Goal: Information Seeking & Learning: Learn about a topic

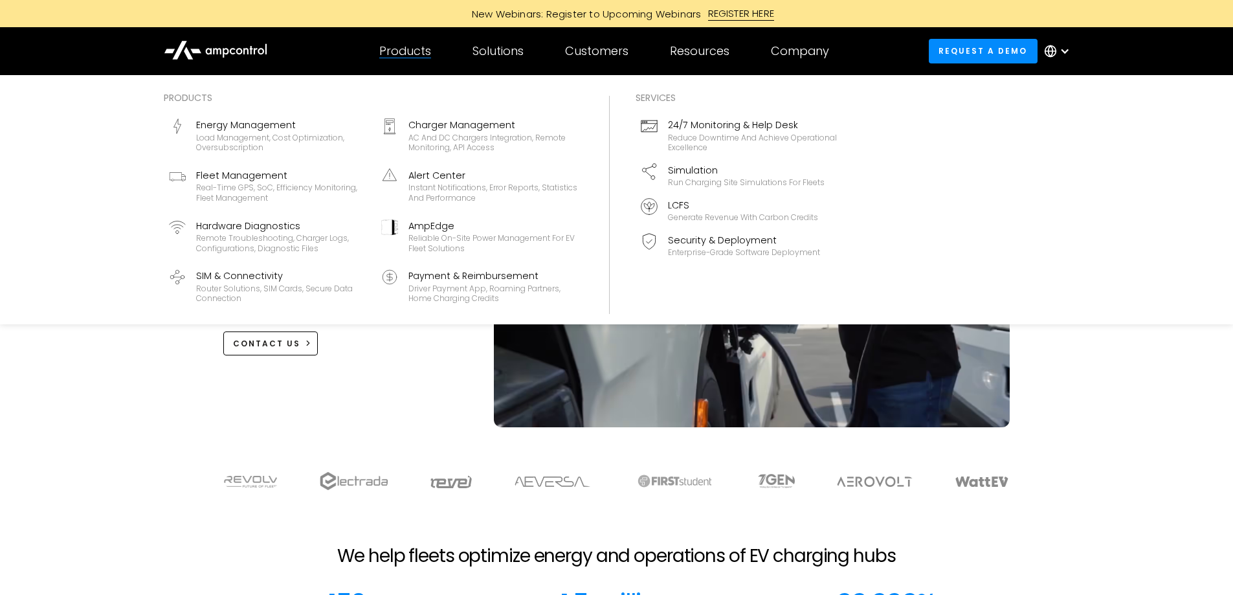
click at [419, 50] on div "Products" at bounding box center [405, 51] width 52 height 14
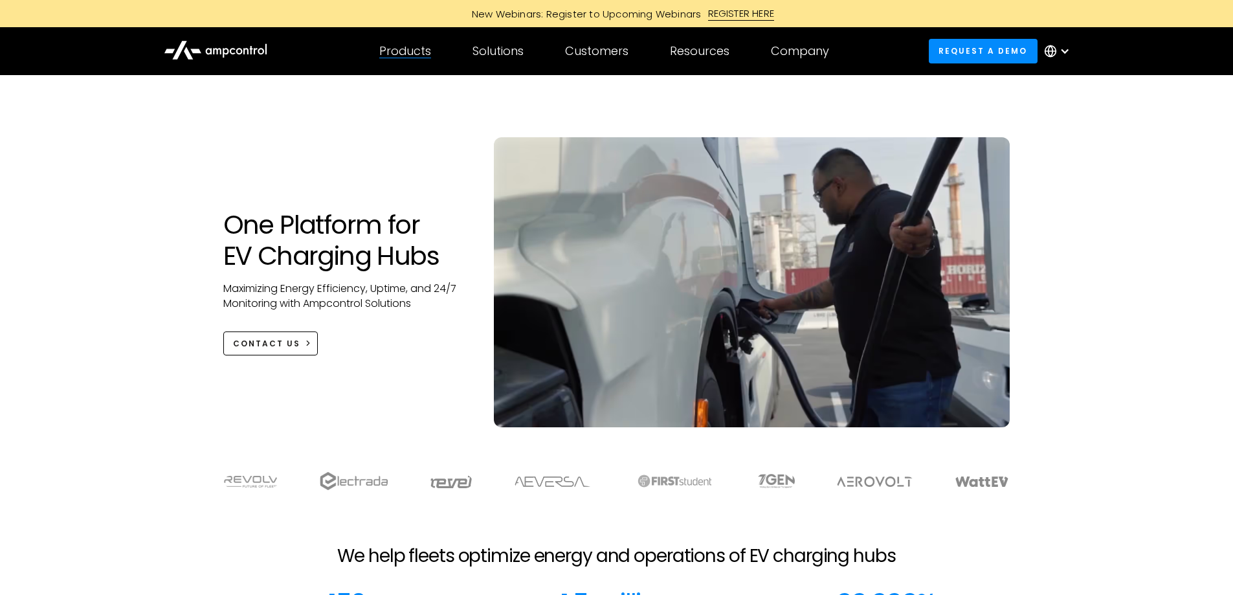
click at [419, 50] on div "Products" at bounding box center [405, 51] width 52 height 14
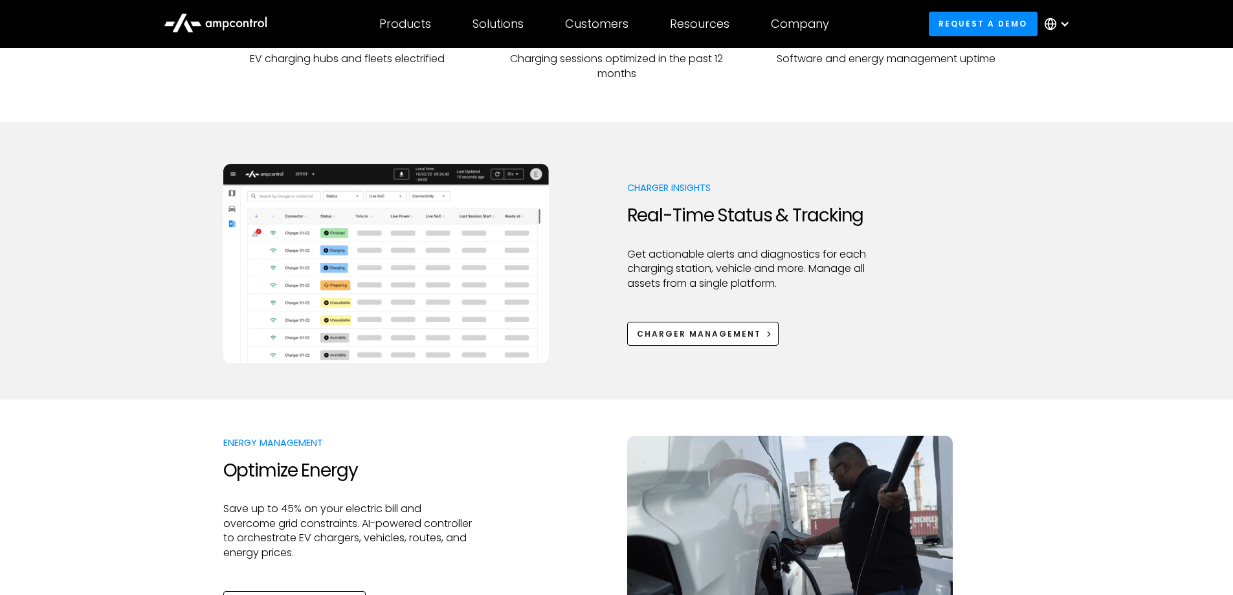
scroll to position [583, 0]
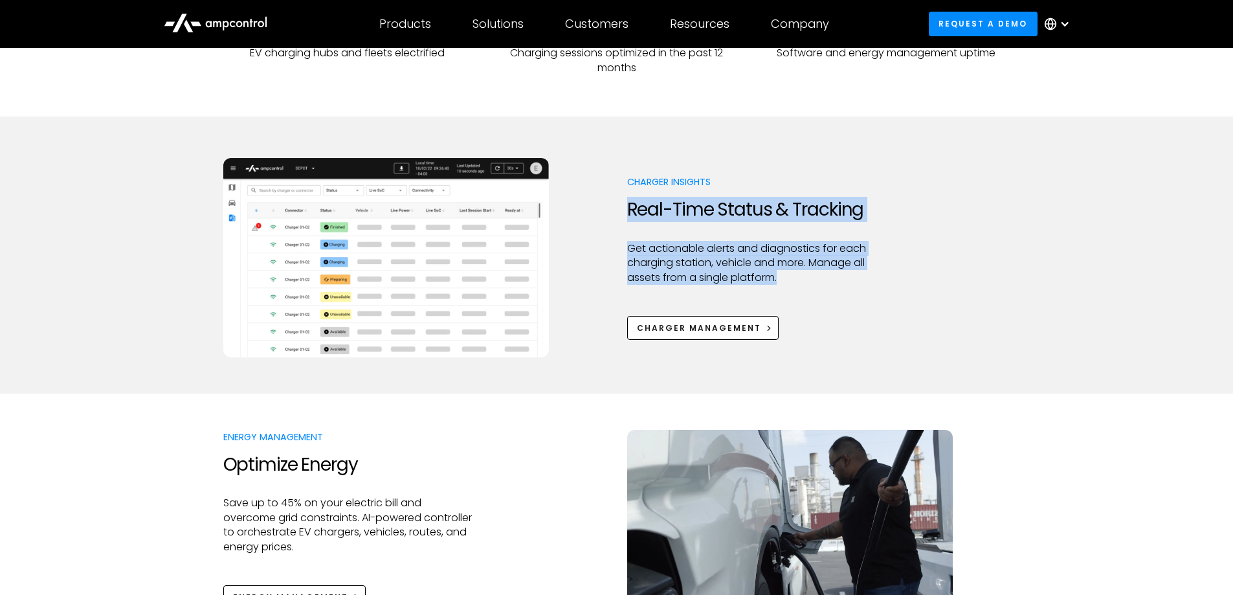
drag, startPoint x: 631, startPoint y: 205, endPoint x: 904, endPoint y: 273, distance: 281.3
click at [904, 273] on div "Charger Insights Real-Time Status & Tracking Get actionable alerts and diagnost…" at bounding box center [616, 257] width 787 height 199
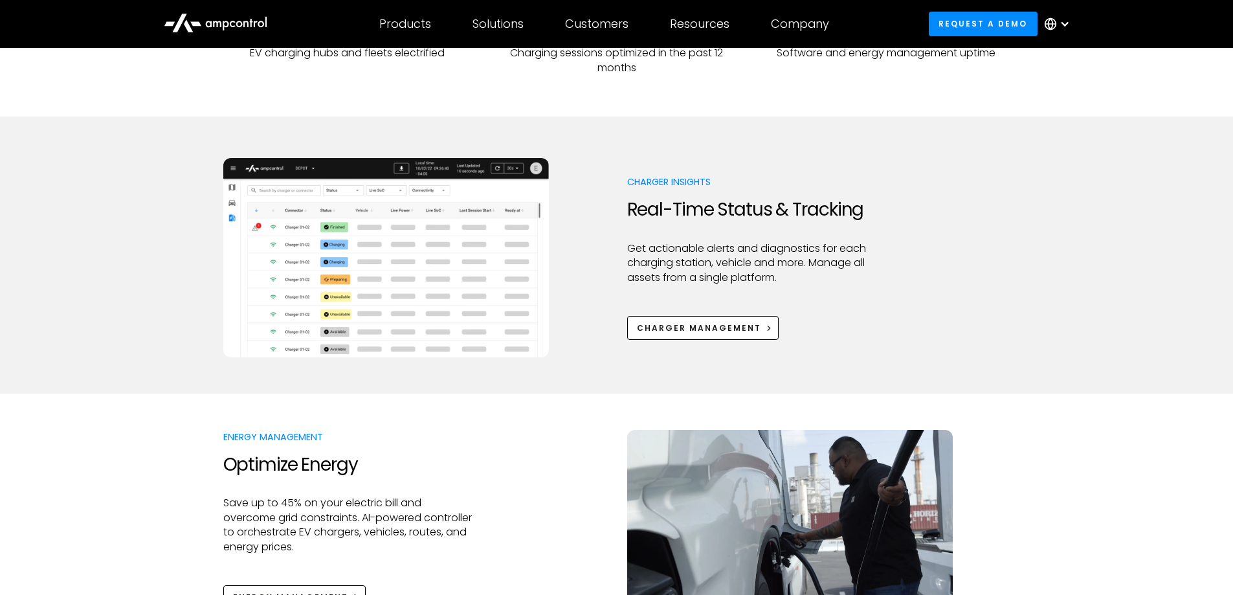
click at [845, 292] on div at bounding box center [751, 300] width 249 height 31
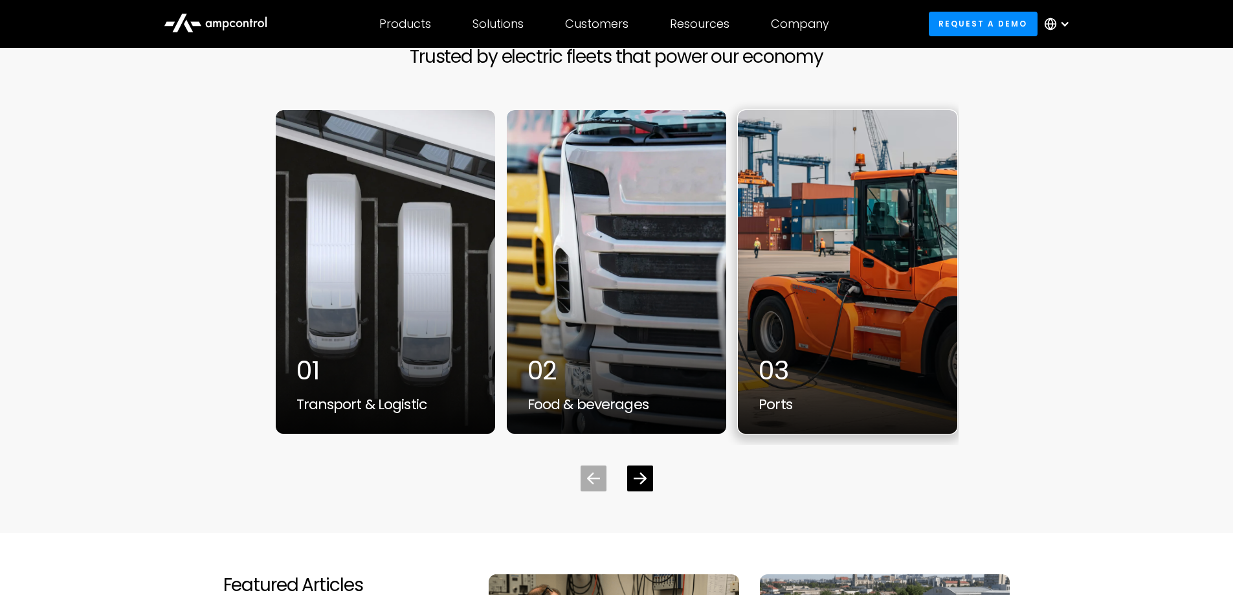
scroll to position [3366, 0]
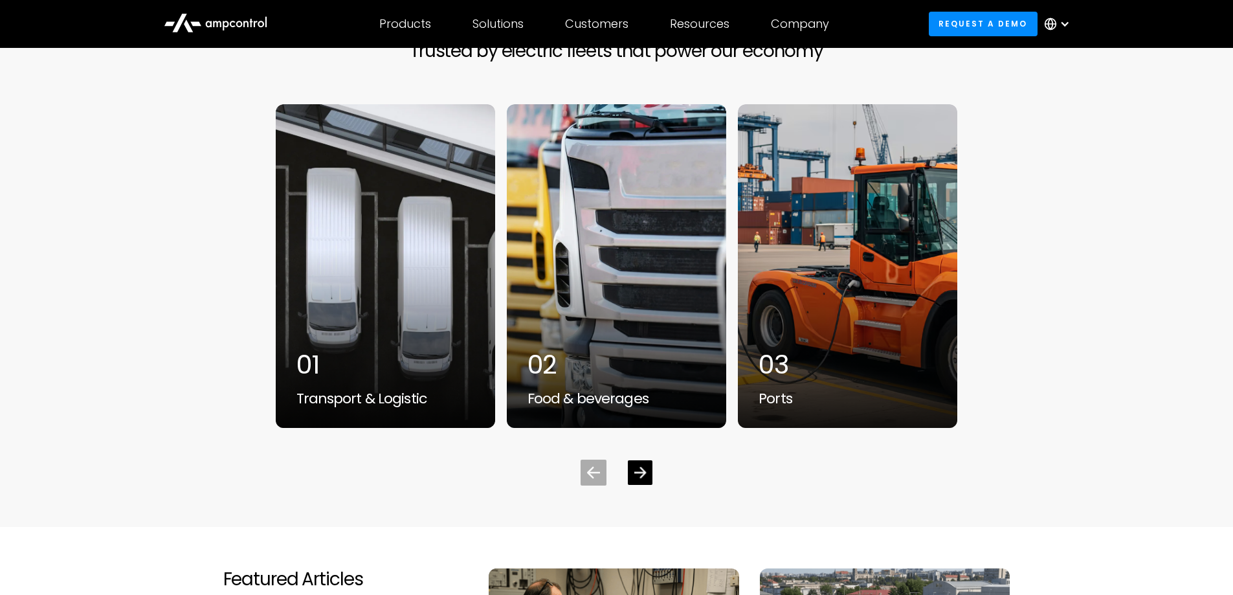
click at [643, 471] on icon "Next slide" at bounding box center [640, 472] width 12 height 11
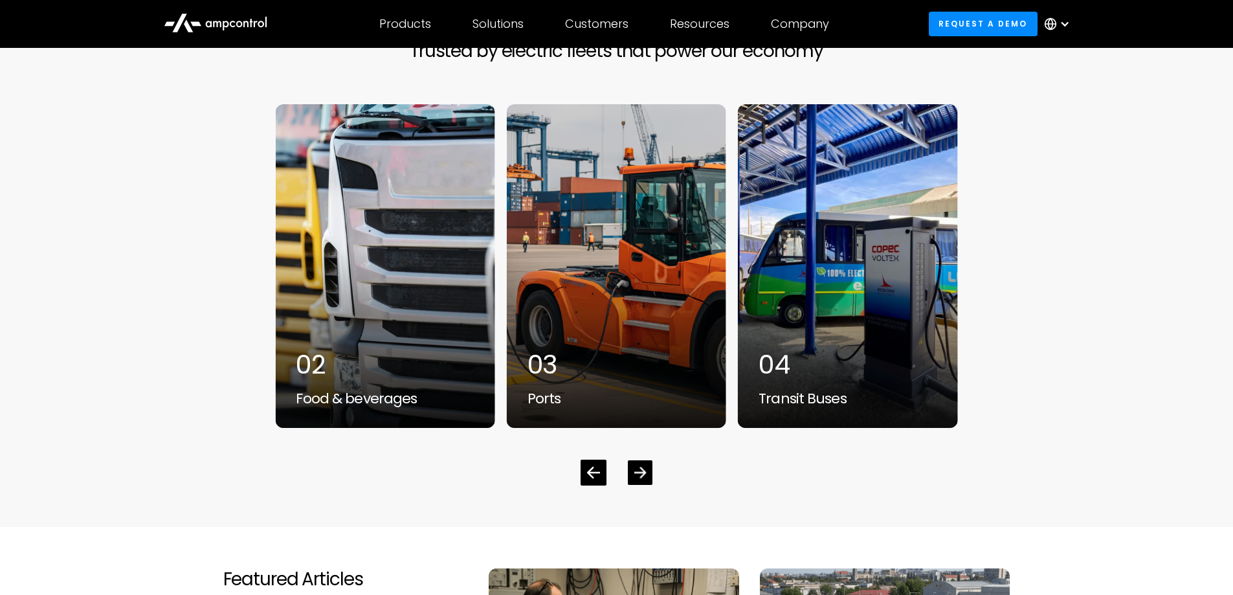
click at [643, 471] on icon "Next slide" at bounding box center [640, 472] width 12 height 11
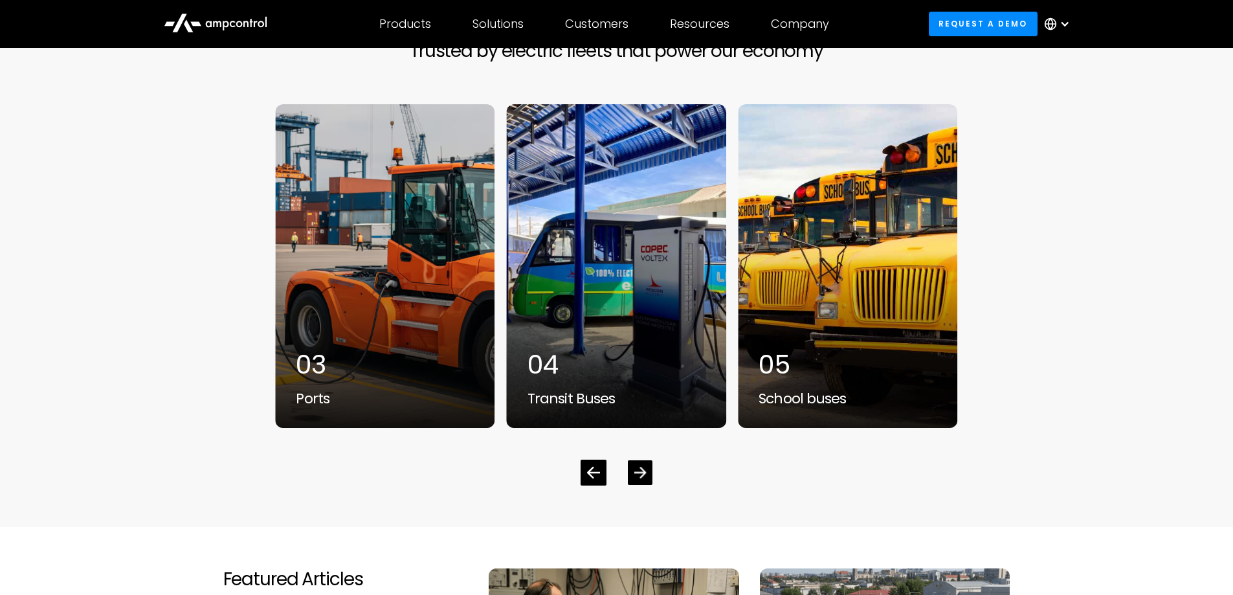
click at [643, 471] on icon "Next slide" at bounding box center [640, 472] width 12 height 11
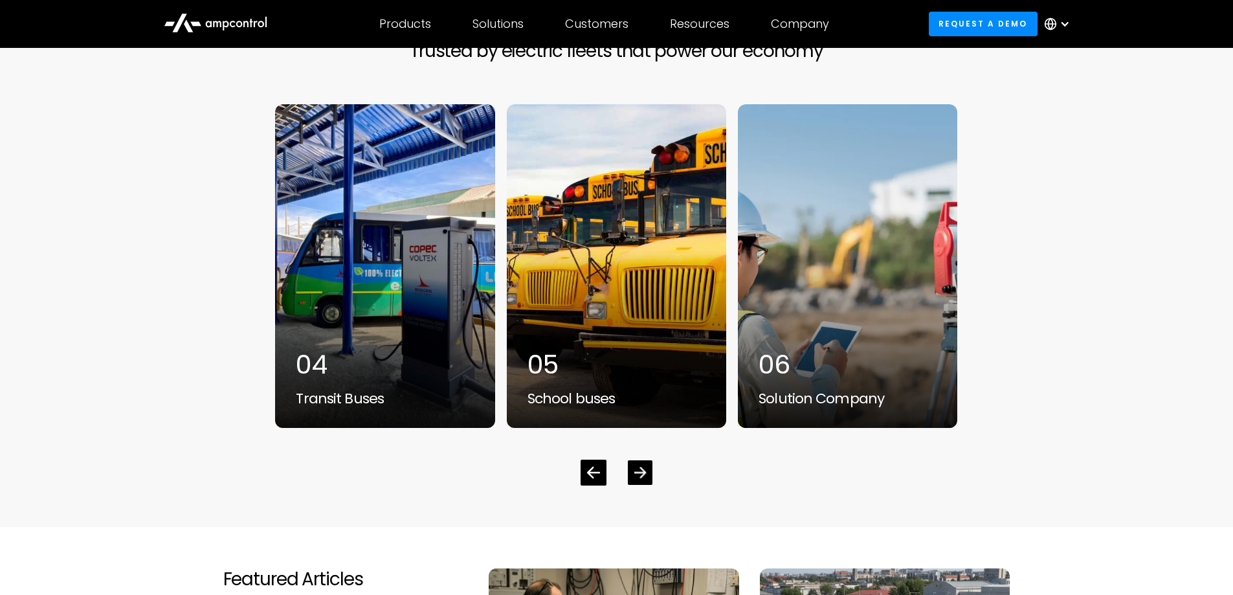
click at [643, 471] on icon "Next slide" at bounding box center [640, 472] width 12 height 11
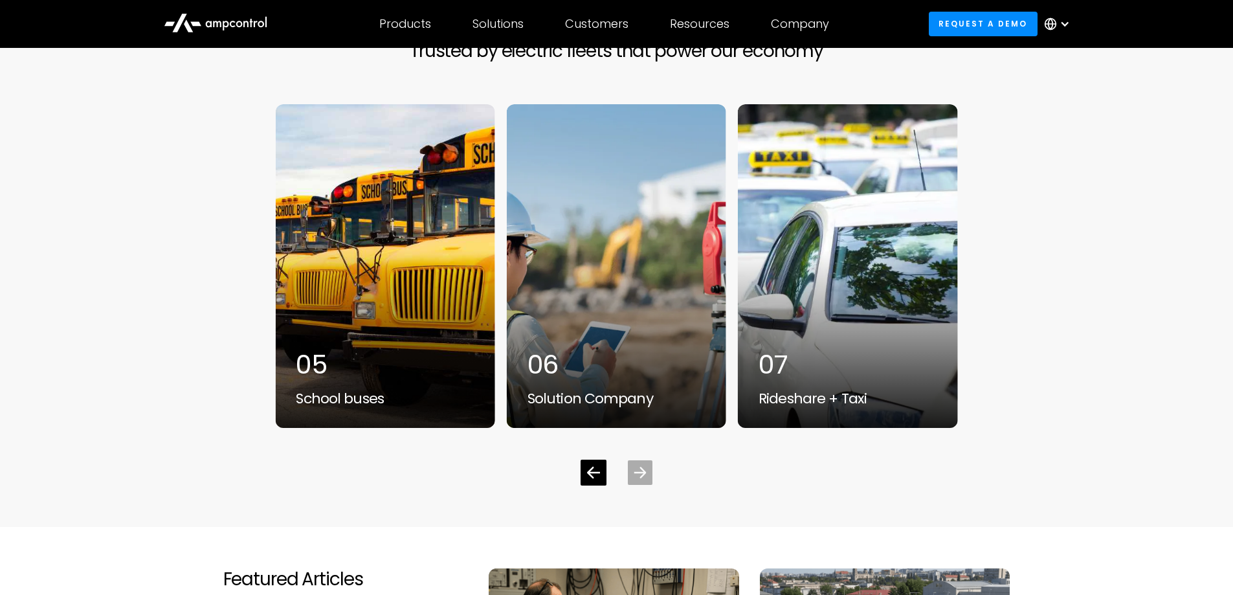
click at [643, 471] on icon "Next slide" at bounding box center [640, 472] width 12 height 11
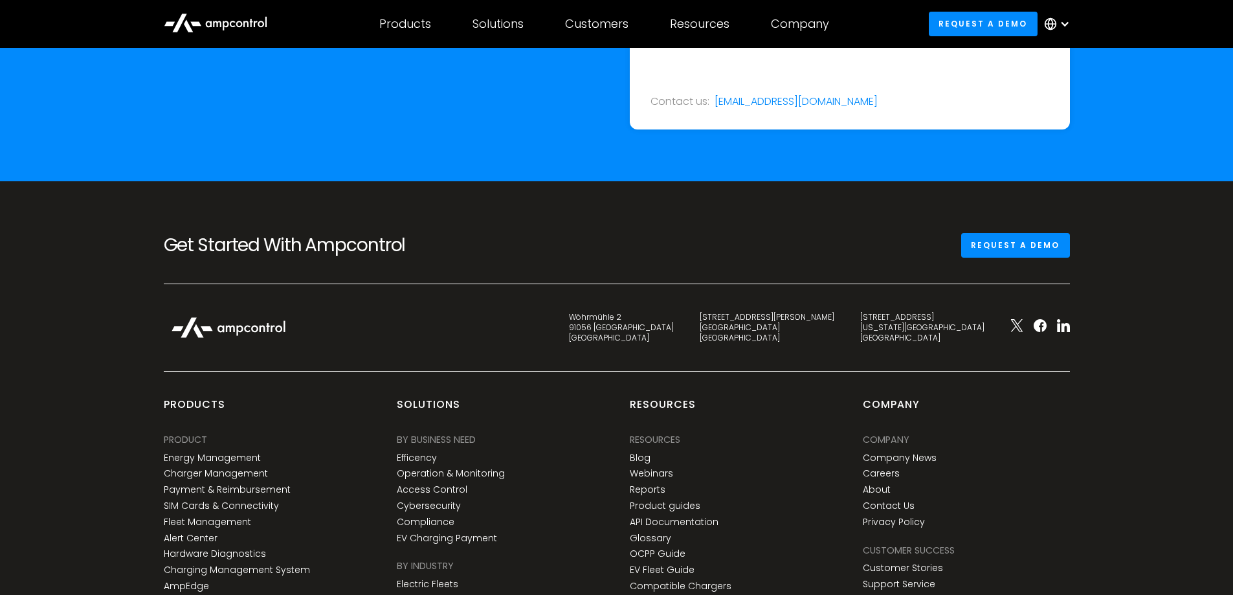
scroll to position [4790, 0]
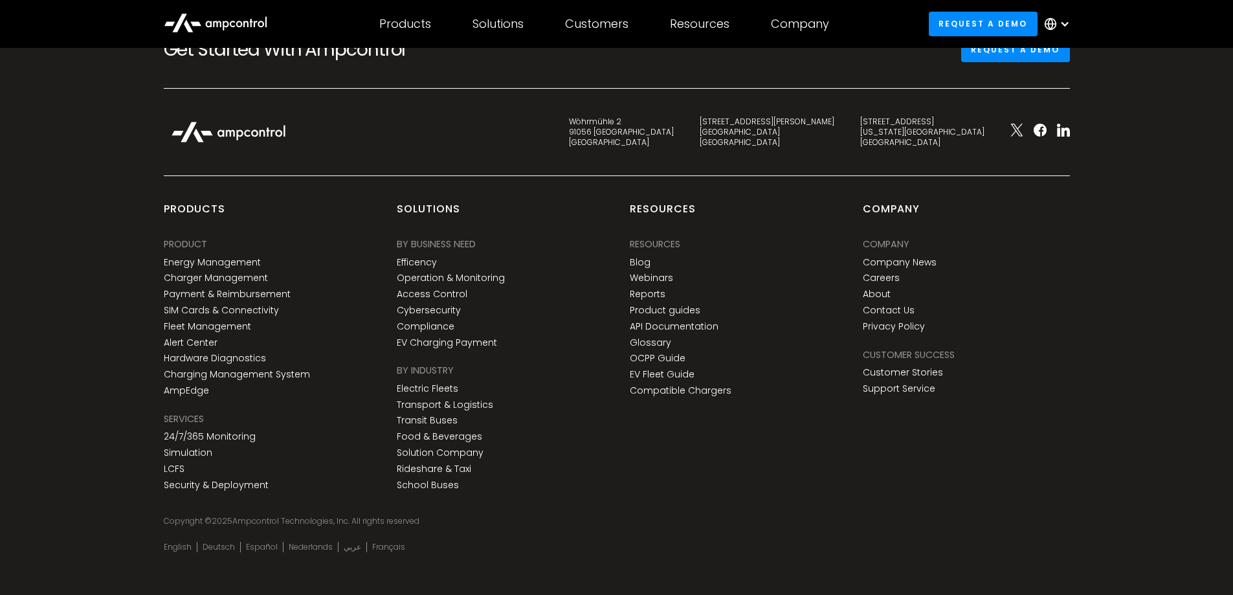
click at [1073, 275] on div "Company Company Company Company News Careers About Contact Us Privacy Policy Cu…" at bounding box center [966, 349] width 233 height 294
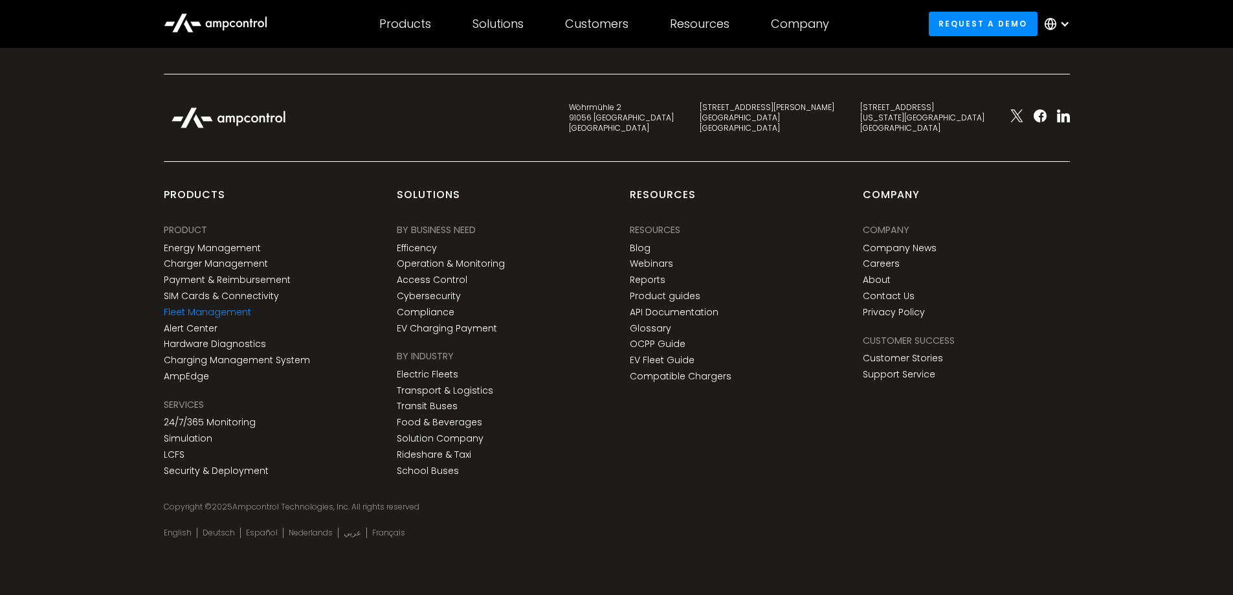
click at [208, 307] on link "Fleet Management" at bounding box center [207, 312] width 87 height 11
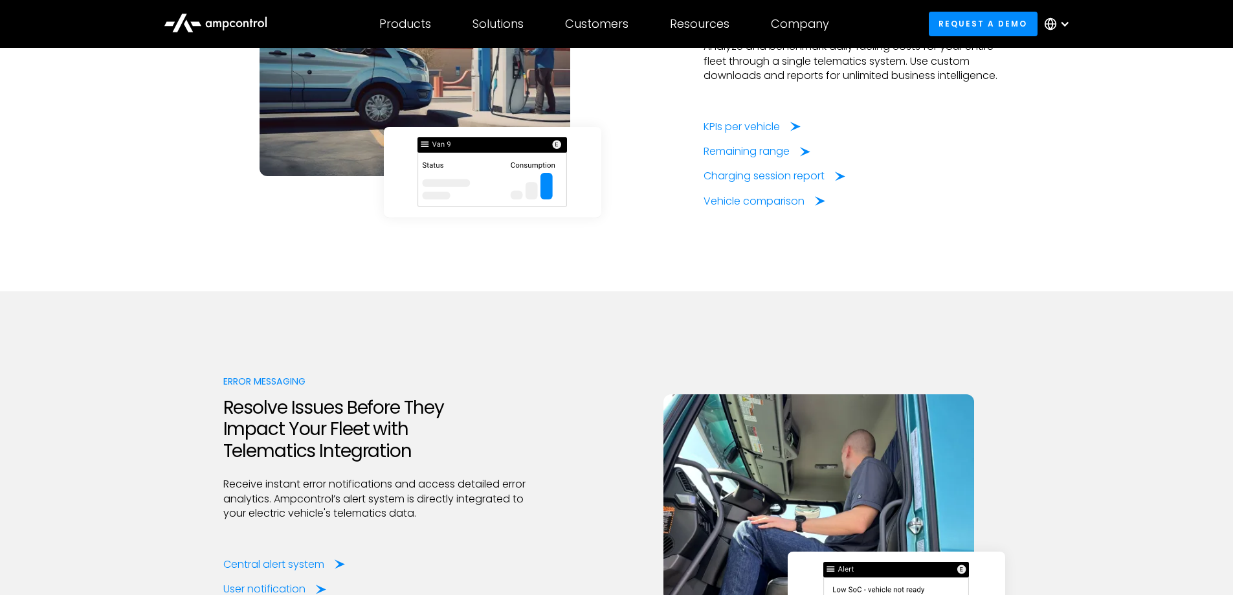
scroll to position [2719, 0]
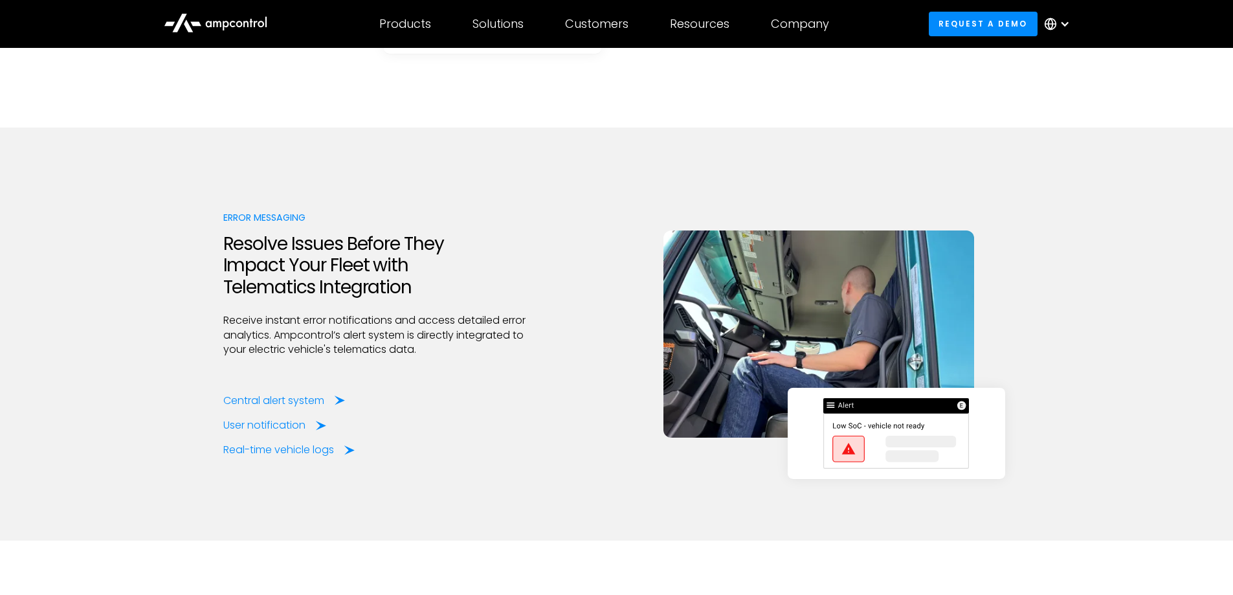
click at [558, 419] on div "Error Messaging Resolve Issues Before They Impact Your Fleet with Telematics In…" at bounding box center [616, 333] width 787 height 247
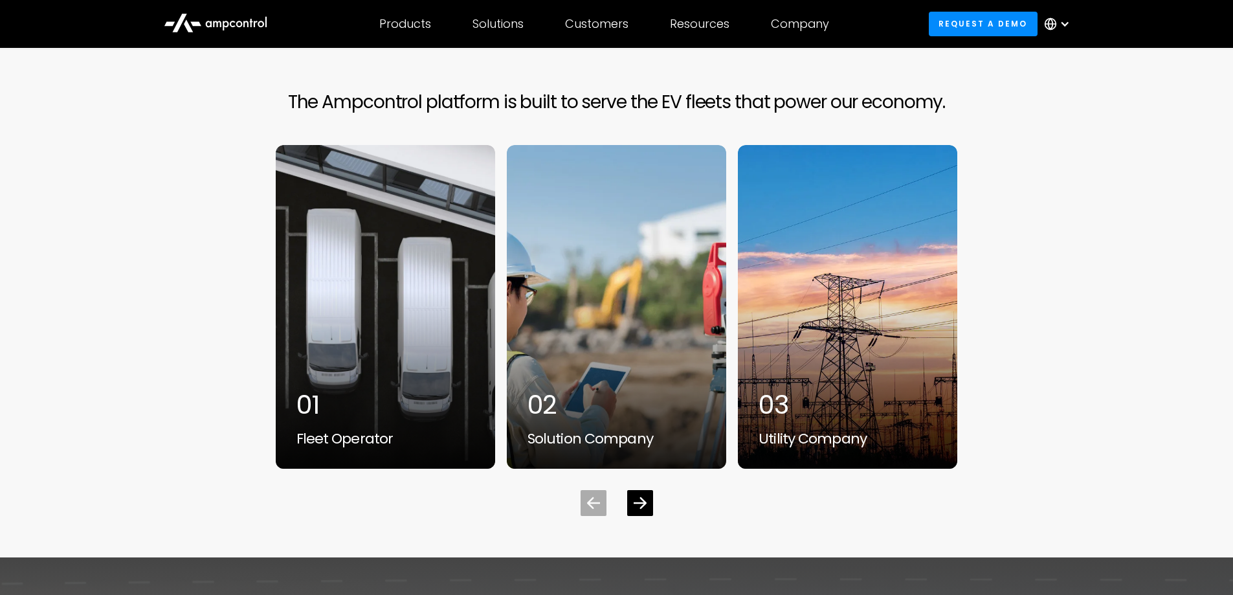
scroll to position [4013, 0]
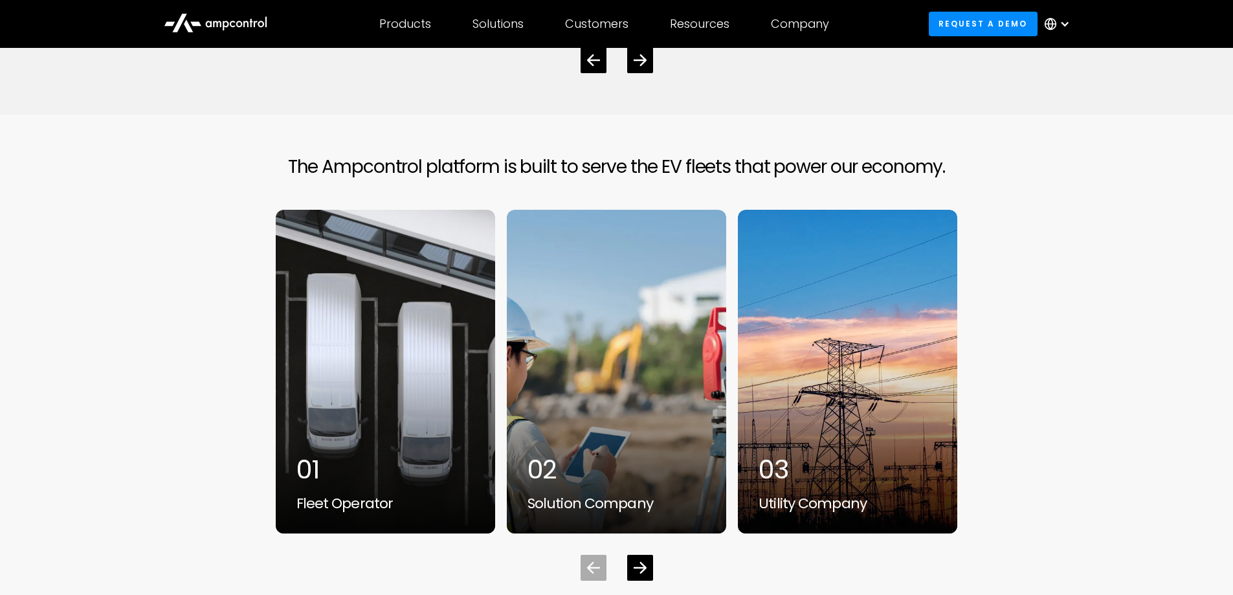
drag, startPoint x: 289, startPoint y: 195, endPoint x: 515, endPoint y: 194, distance: 225.9
click at [515, 178] on h2 "The Ampcontrol platform is built to serve the EV fleets that power our economy." at bounding box center [617, 167] width 658 height 22
click at [619, 178] on h2 "The Ampcontrol platform is built to serve the EV fleets that power our economy." at bounding box center [617, 167] width 658 height 22
drag, startPoint x: 291, startPoint y: 188, endPoint x: 405, endPoint y: 203, distance: 115.5
click at [405, 178] on h2 "The Ampcontrol platform is built to serve the EV fleets that power our economy." at bounding box center [617, 167] width 658 height 22
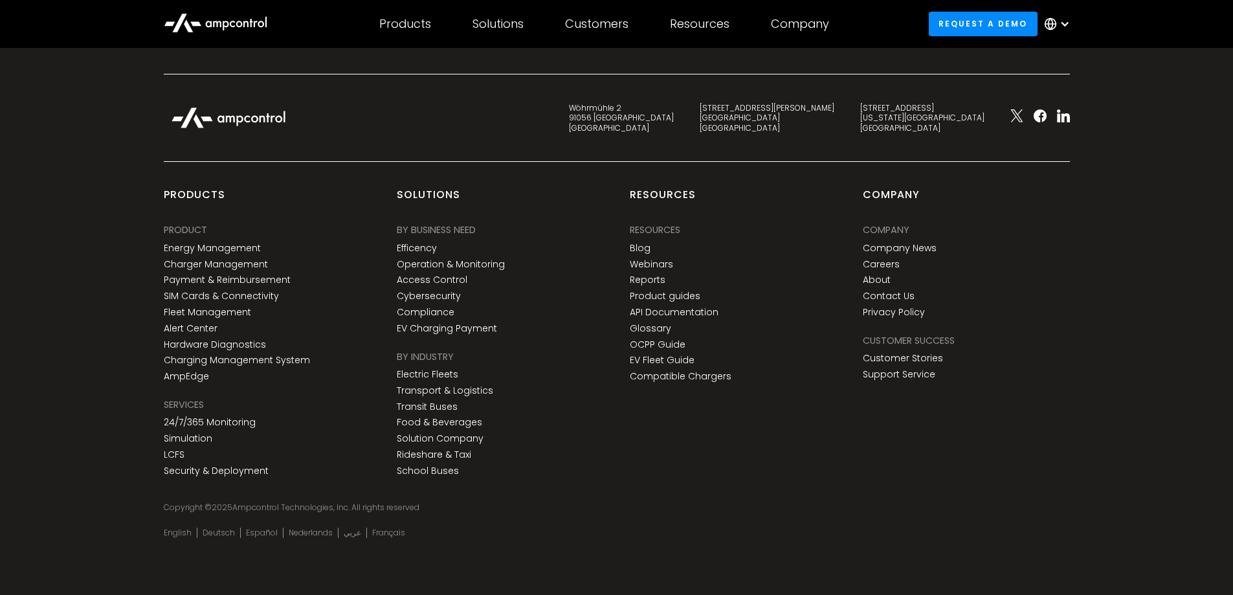
scroll to position [5132, 0]
click at [225, 313] on link "Fleet Management" at bounding box center [207, 312] width 87 height 11
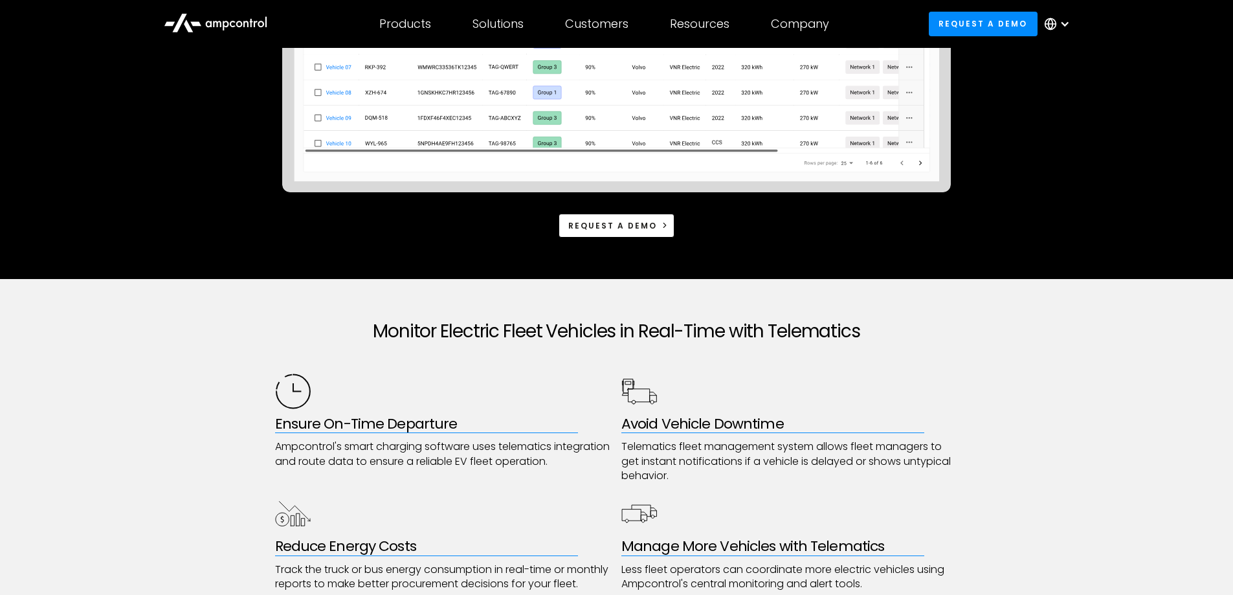
scroll to position [583, 0]
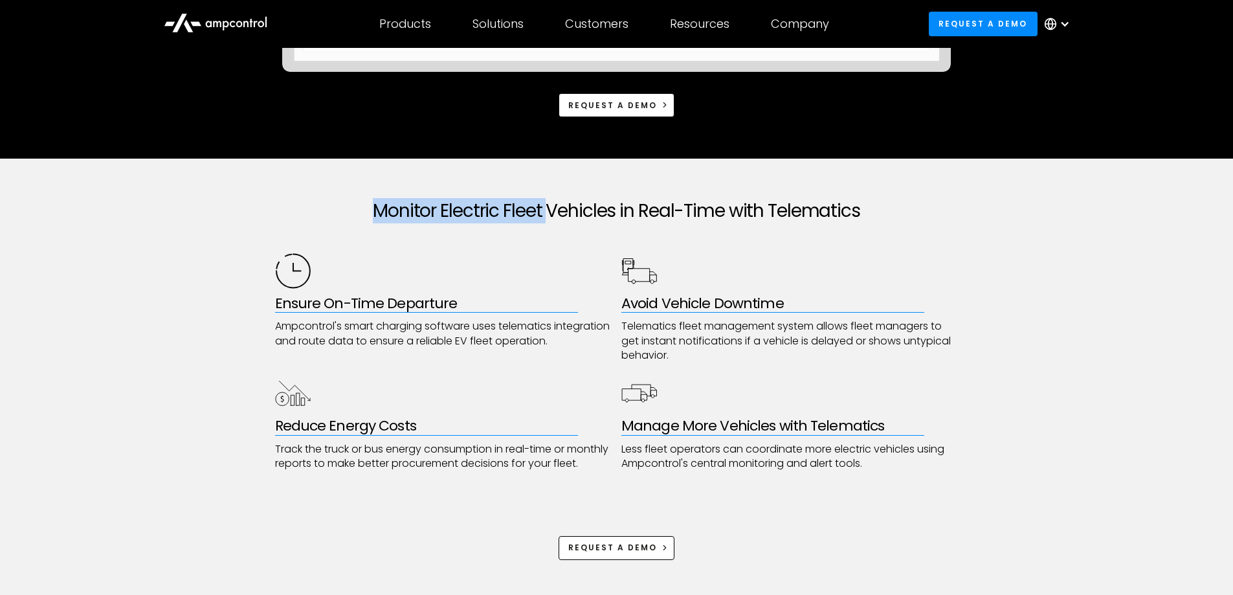
drag, startPoint x: 377, startPoint y: 206, endPoint x: 546, endPoint y: 209, distance: 168.3
click at [546, 209] on h2 "Monitor Electric Fleet Vehicles in Real-Time with Telematics" at bounding box center [617, 211] width 684 height 22
click at [517, 239] on div at bounding box center [617, 237] width 684 height 31
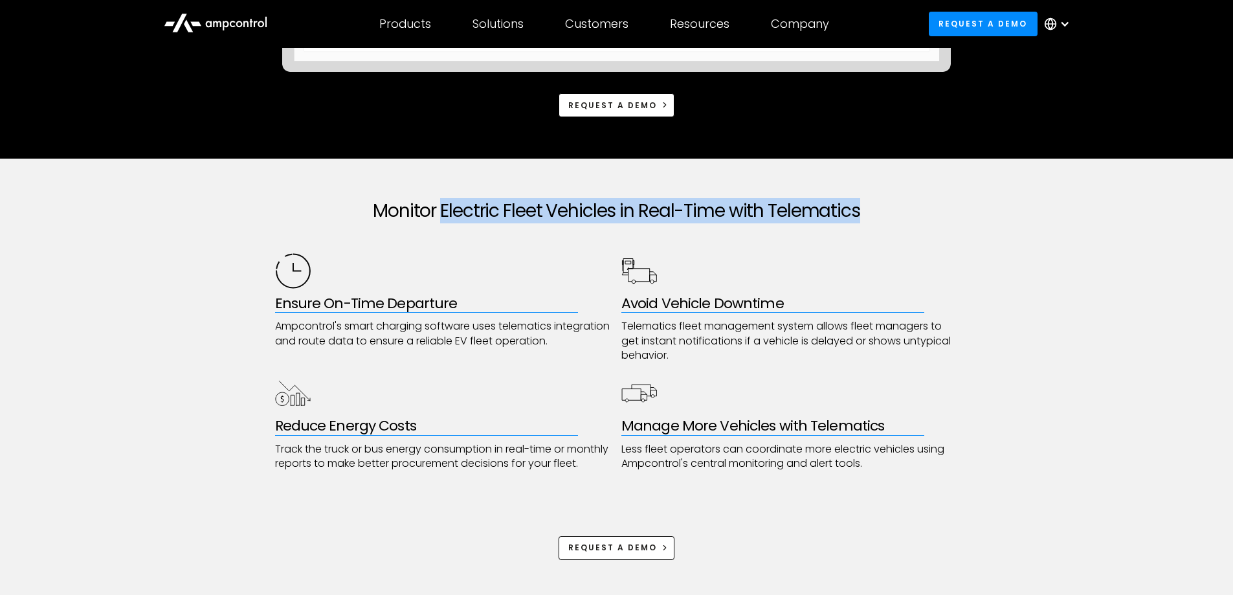
drag, startPoint x: 441, startPoint y: 206, endPoint x: 893, endPoint y: 244, distance: 452.8
click at [893, 244] on div "Monitor Electric Fleet Vehicles in Real-Time with Telematics Ensure On-Time Dep…" at bounding box center [617, 380] width 684 height 443
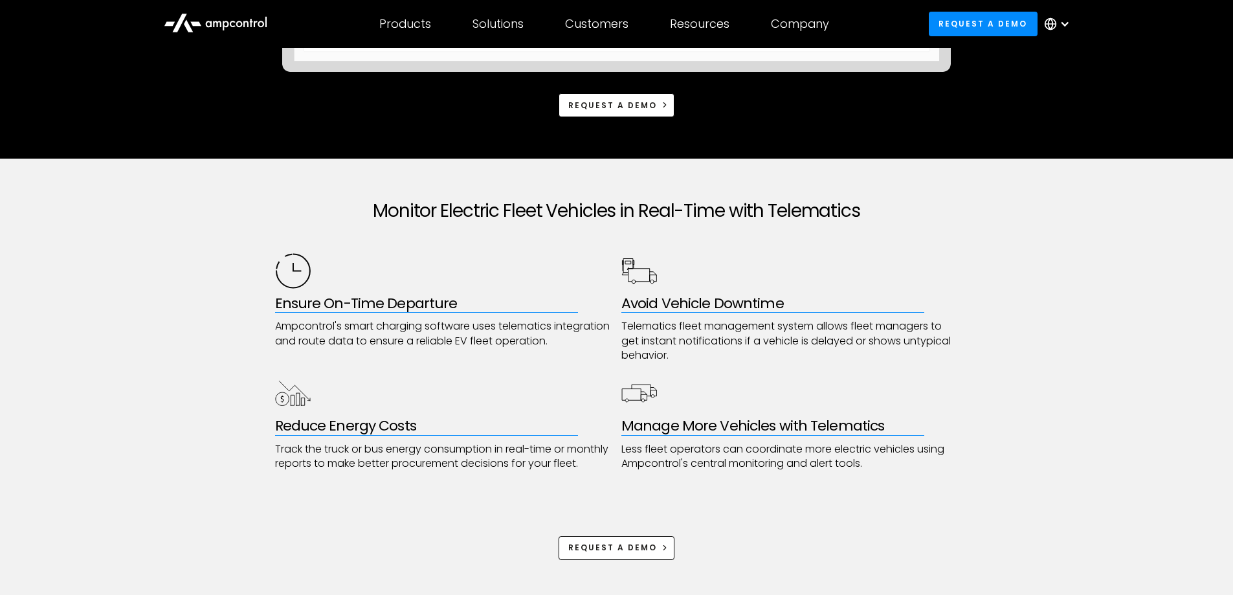
click at [520, 274] on div "Ensure On-Time Departure Ampcontrol's smart charging software uses telematics i…" at bounding box center [443, 308] width 337 height 110
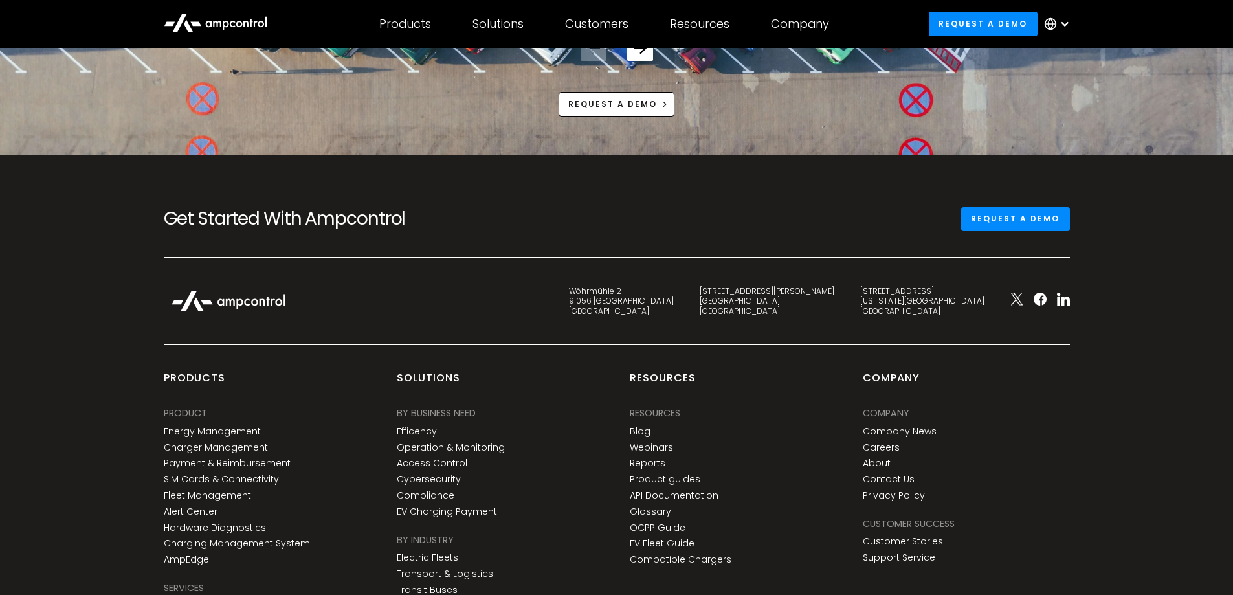
scroll to position [5049, 0]
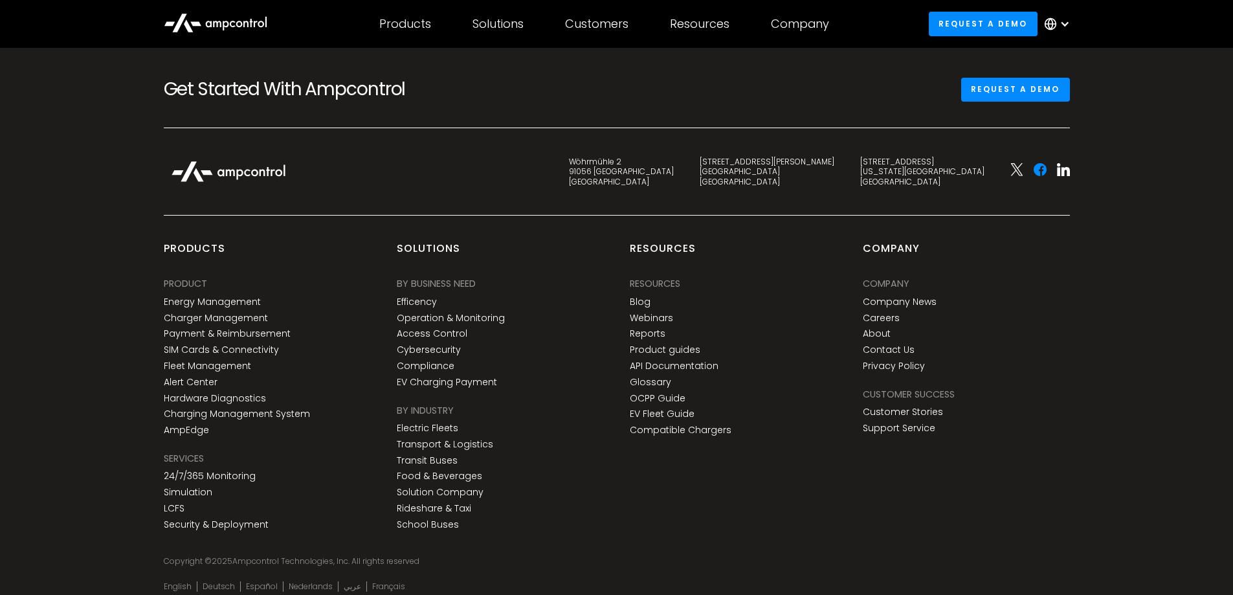
click at [1042, 176] on icon at bounding box center [1040, 169] width 13 height 13
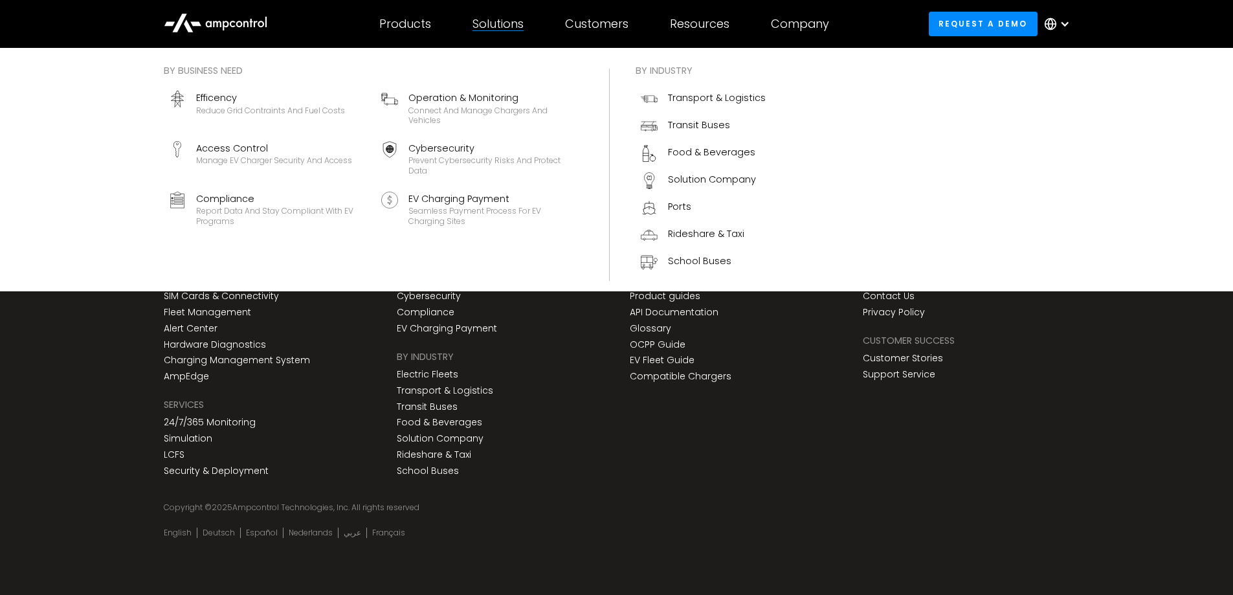
scroll to position [5132, 0]
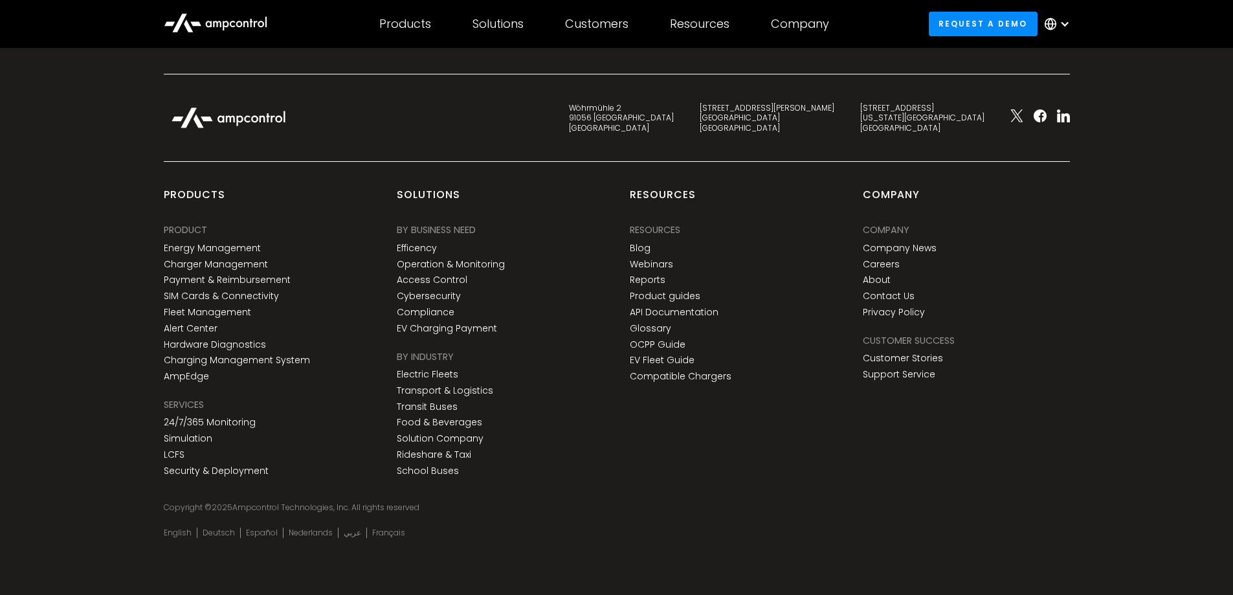
click at [687, 420] on div "Resources Resources Resources Blog Webinars Reports Product guides API Document…" at bounding box center [733, 335] width 233 height 294
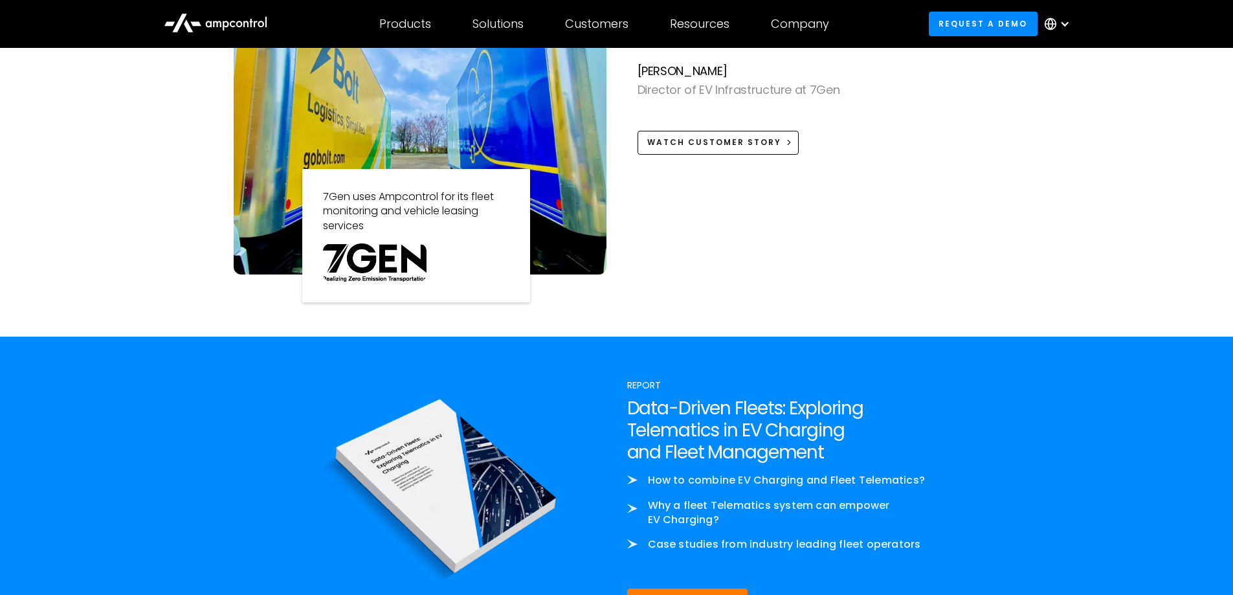
scroll to position [1313, 0]
